Goal: Use online tool/utility: Utilize a website feature to perform a specific function

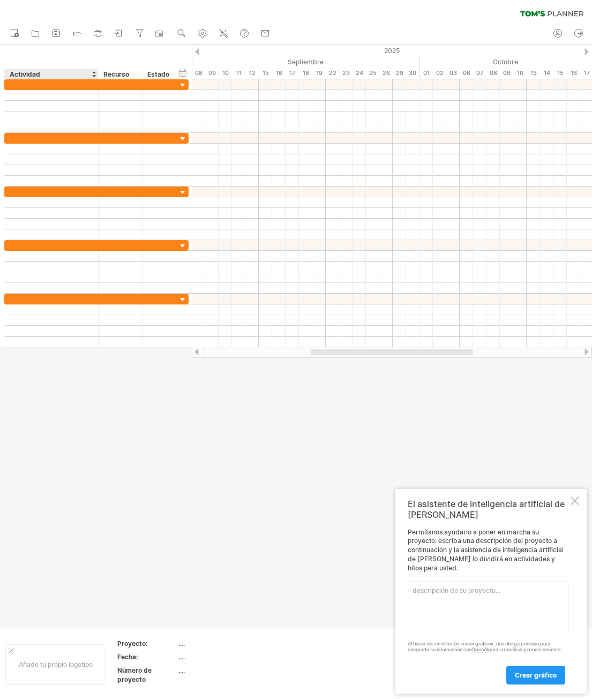
drag, startPoint x: 90, startPoint y: 414, endPoint x: 94, endPoint y: 419, distance: 6.8
click at [90, 414] on div at bounding box center [296, 336] width 592 height 583
click at [471, 587] on textarea at bounding box center [488, 609] width 161 height 54
paste textarea "Loremipsu d sitame Consec Adi Elitsedd ei temp "Incidi %" Utlaboreet Doloremag …"
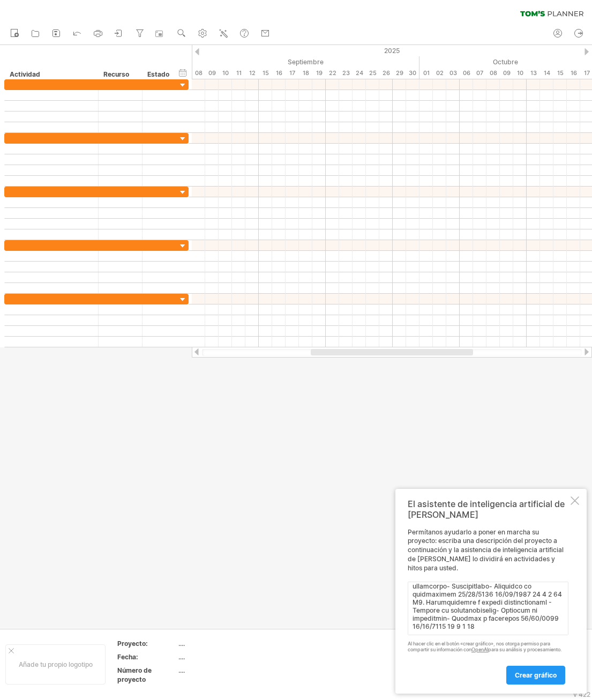
scroll to position [221, 0]
paste textarea "En el diagrama es posible observar el avance del proyecto en porcentajes, ejemp…"
type textarea "Loremipsu d sitame Consec Adi Elitsedd ei temp "Incidi %" Utlaboreet Doloremag …"
drag, startPoint x: 532, startPoint y: 674, endPoint x: 525, endPoint y: 691, distance: 19.0
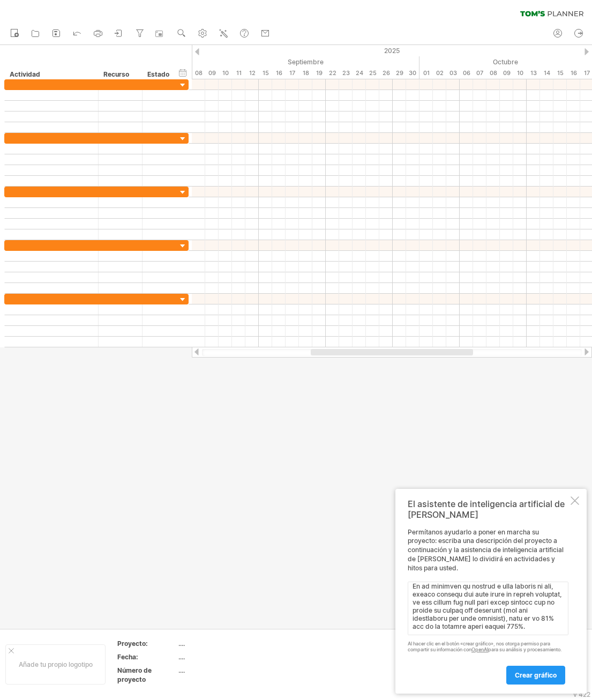
click at [533, 674] on font "crear gráfico" at bounding box center [536, 675] width 42 height 8
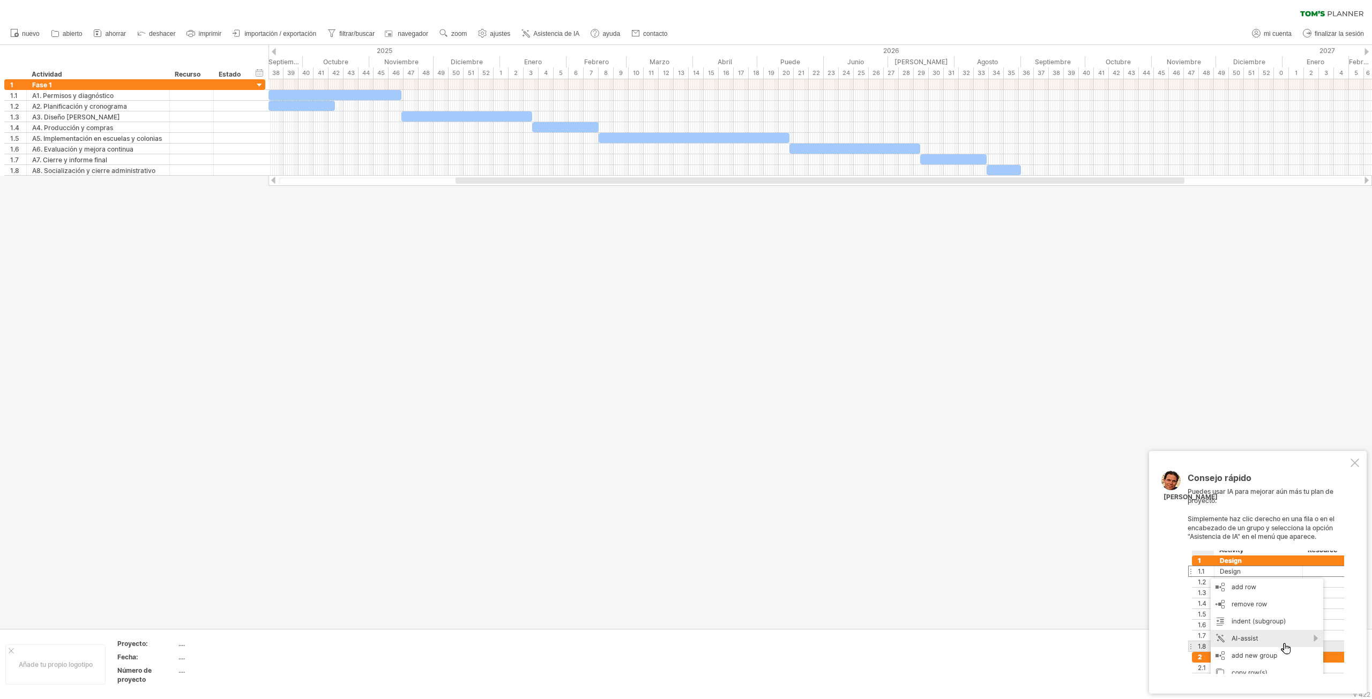
click at [592, 363] on div at bounding box center [686, 337] width 1372 height 584
click at [592, 467] on div "Consejo rápido Puedes usar IA para mejorar aún más tu plan de proyecto. Simplem…" at bounding box center [1258, 572] width 218 height 243
click at [592, 460] on div at bounding box center [1355, 463] width 9 height 9
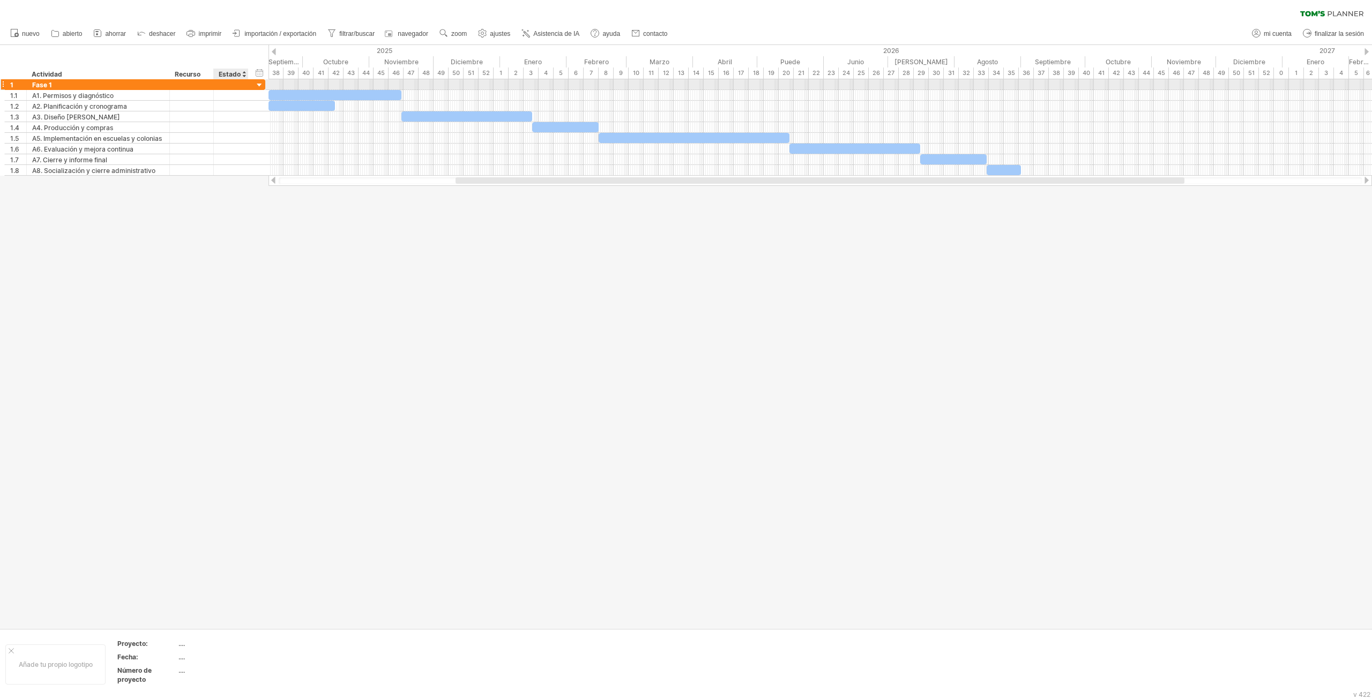
click at [260, 84] on div at bounding box center [260, 85] width 10 height 10
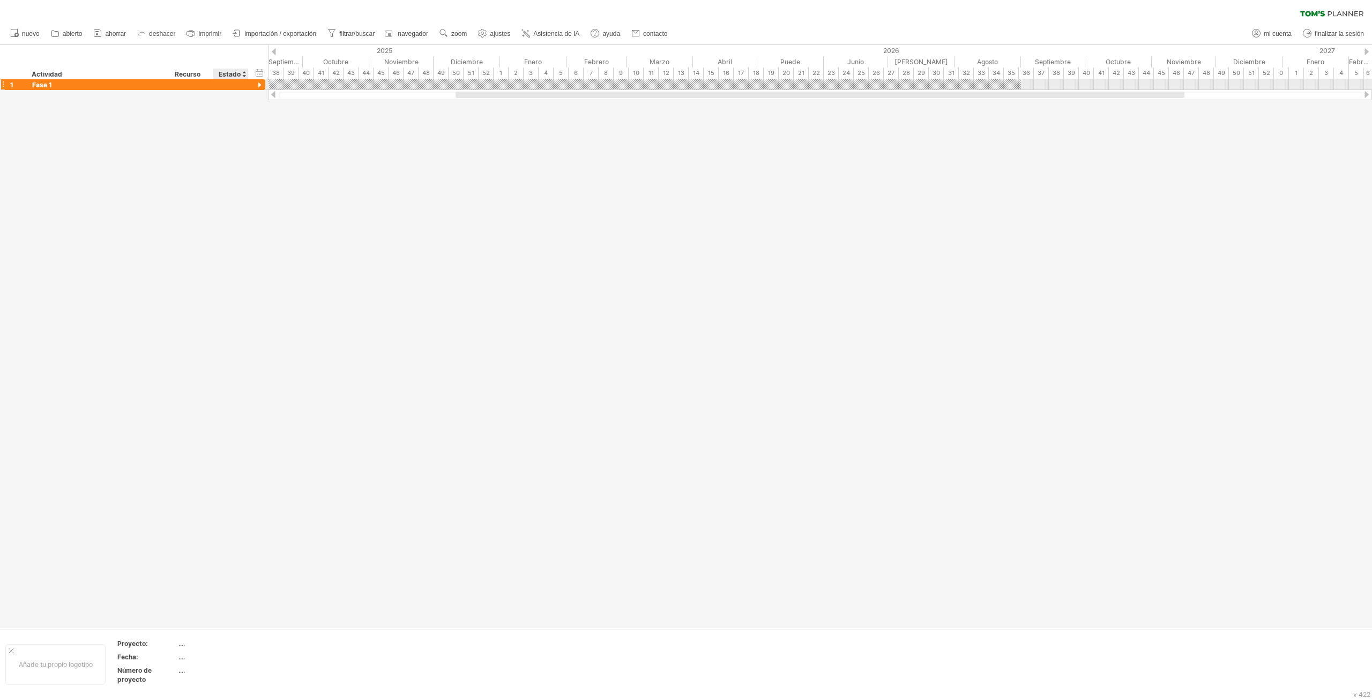
click at [260, 84] on div at bounding box center [260, 85] width 10 height 10
